Goal: Transaction & Acquisition: Purchase product/service

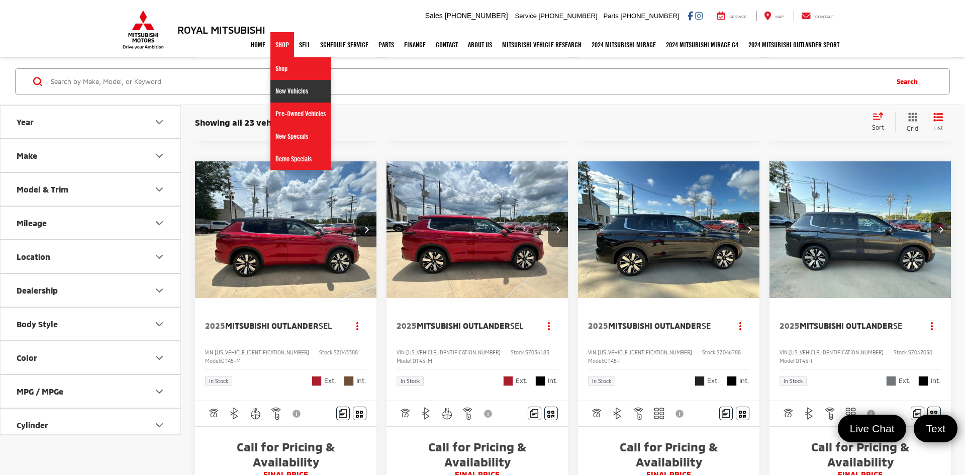
click at [277, 84] on link "New Vehicles" at bounding box center [300, 91] width 60 height 23
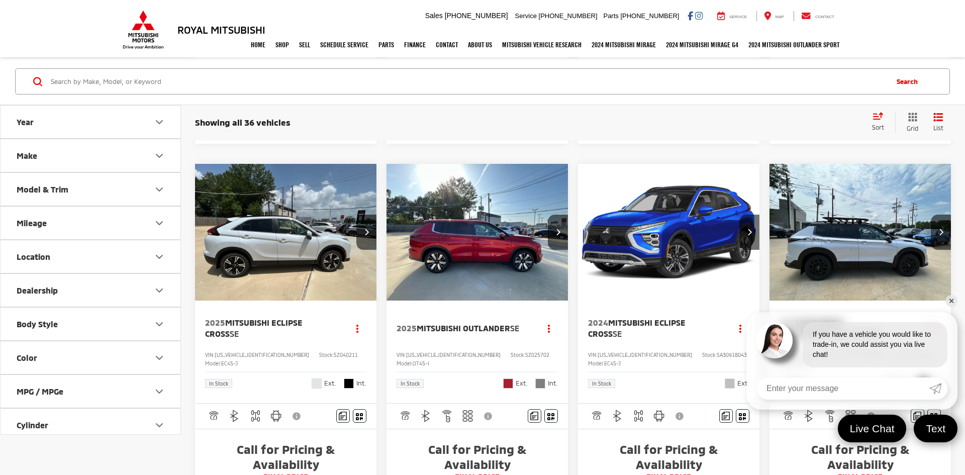
scroll to position [518, 0]
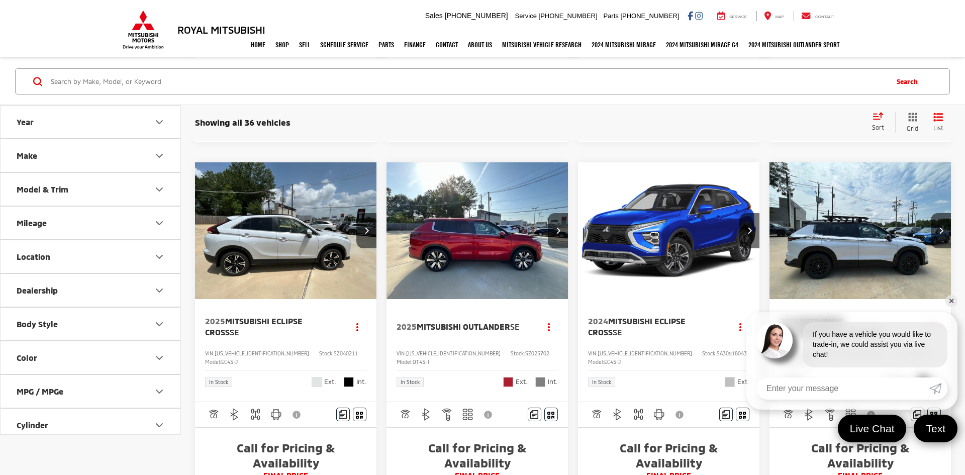
click at [952, 301] on link "✕" at bounding box center [952, 301] width 12 height 12
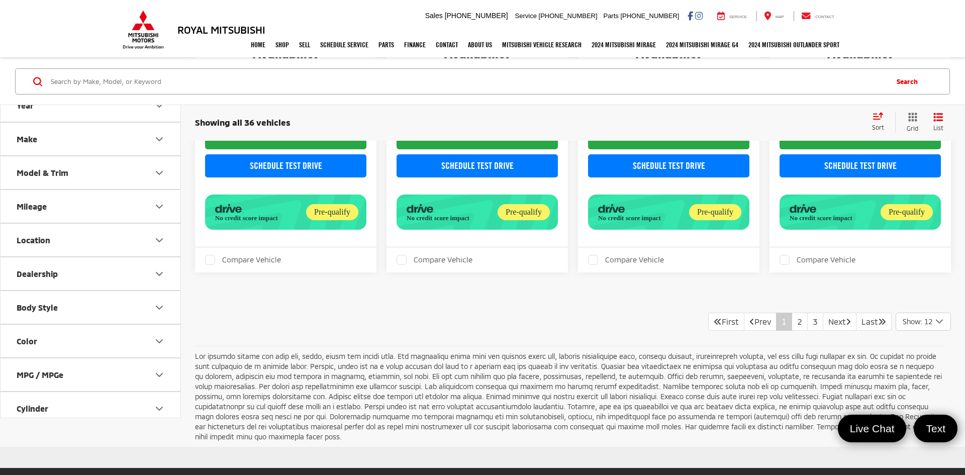
scroll to position [1454, 0]
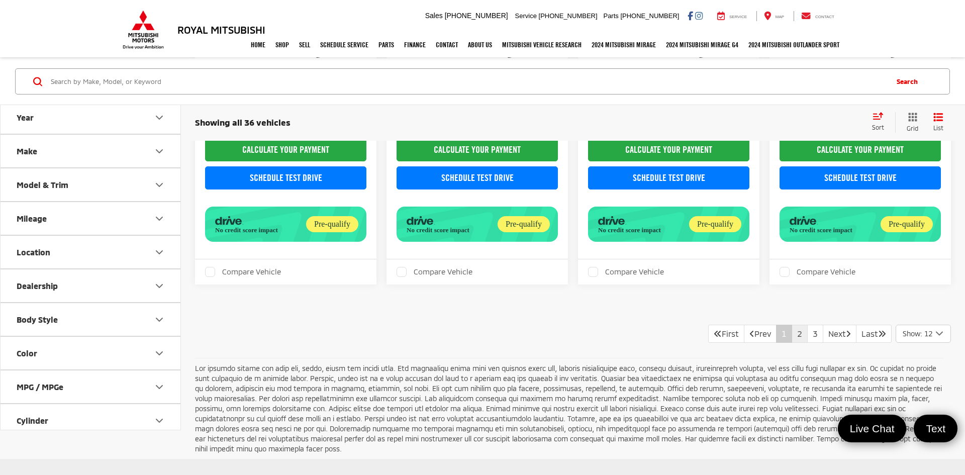
click at [792, 325] on link "2" at bounding box center [800, 334] width 16 height 18
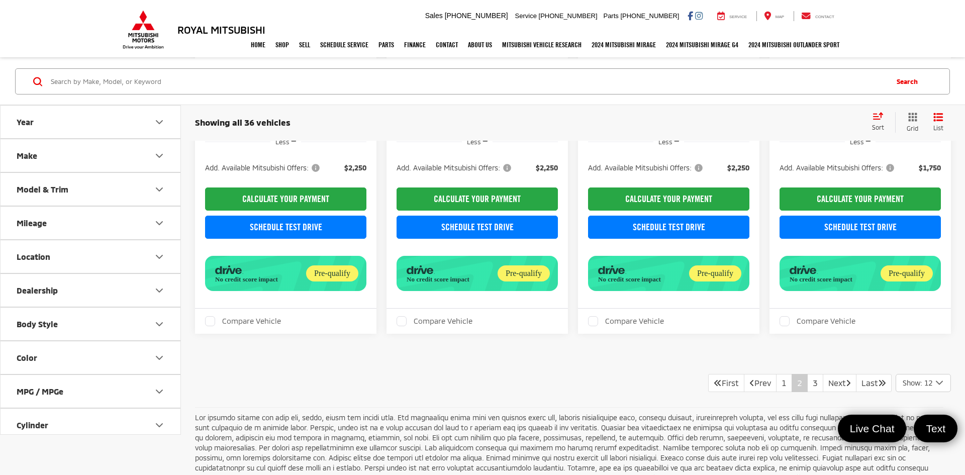
scroll to position [1497, 0]
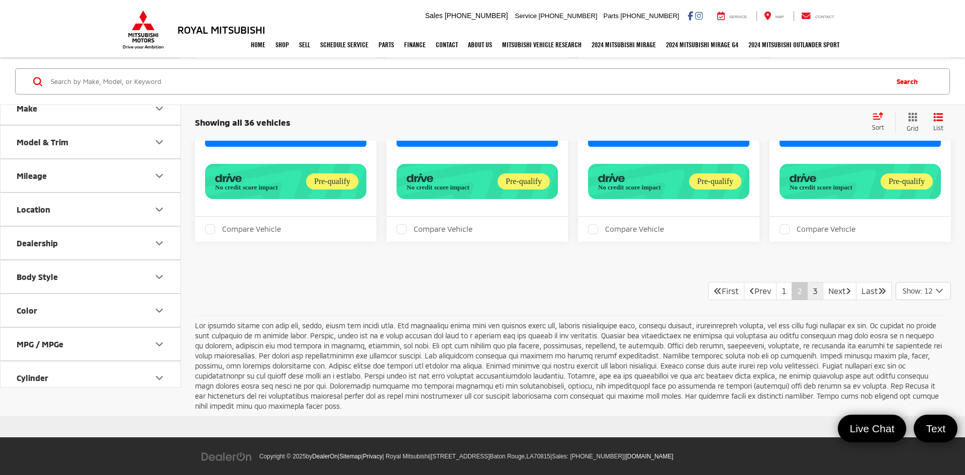
click at [807, 282] on link "3" at bounding box center [815, 291] width 16 height 18
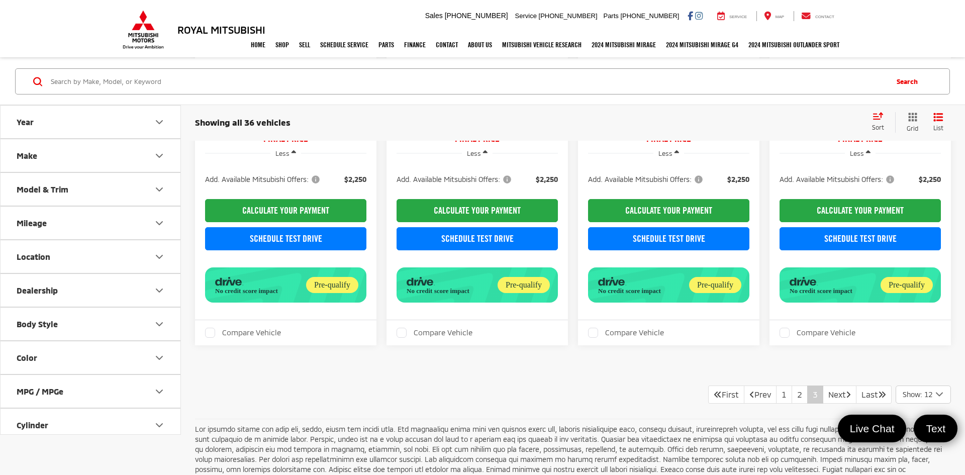
scroll to position [1389, 0]
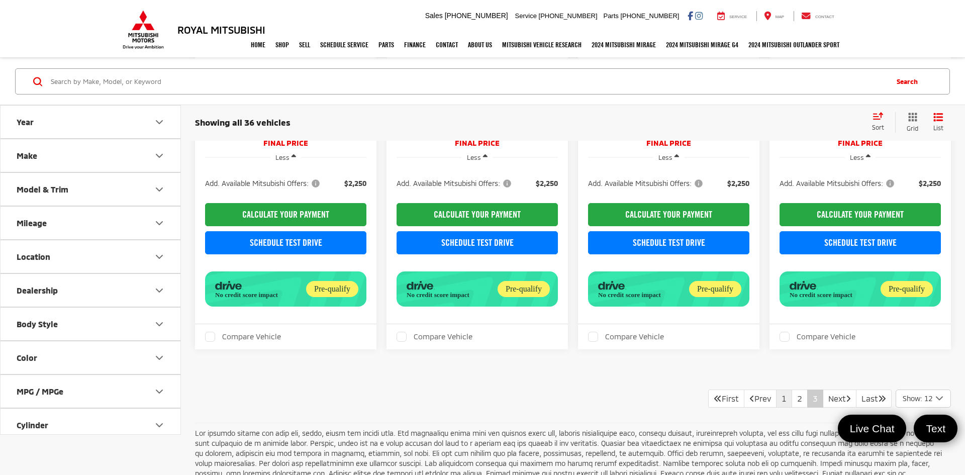
click at [777, 390] on link "1" at bounding box center [784, 399] width 16 height 18
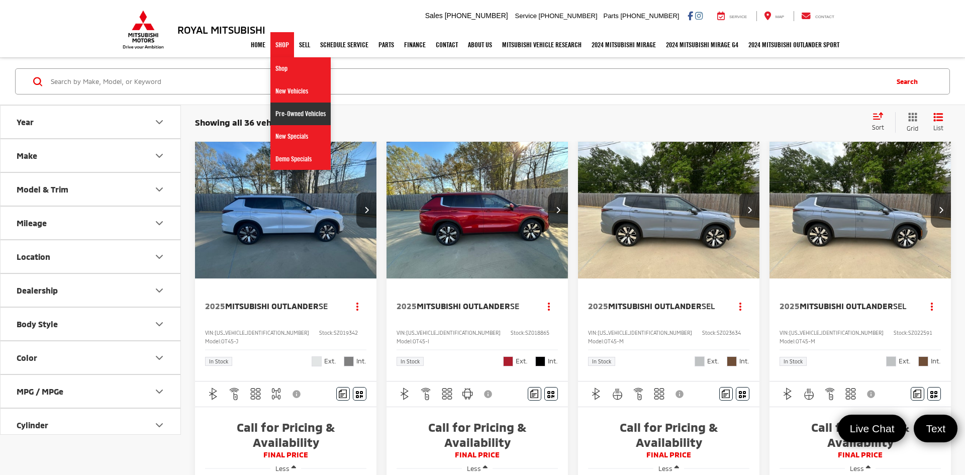
click at [286, 111] on link "Pre-Owned Vehicles" at bounding box center [300, 114] width 60 height 23
